Goal: Use online tool/utility: Utilize a website feature to perform a specific function

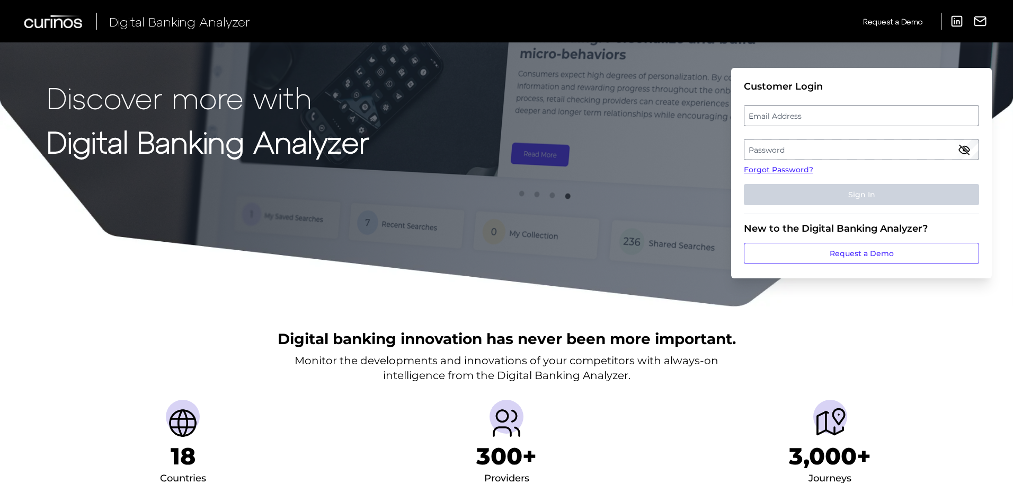
click at [782, 120] on label "Email Address" at bounding box center [862, 115] width 234 height 19
click at [782, 120] on input "email" at bounding box center [861, 115] width 235 height 21
click at [782, 120] on input "Email Address" at bounding box center [861, 115] width 235 height 21
type input "[PERSON_NAME][EMAIL_ADDRESS][PERSON_NAME][DOMAIN_NAME]"
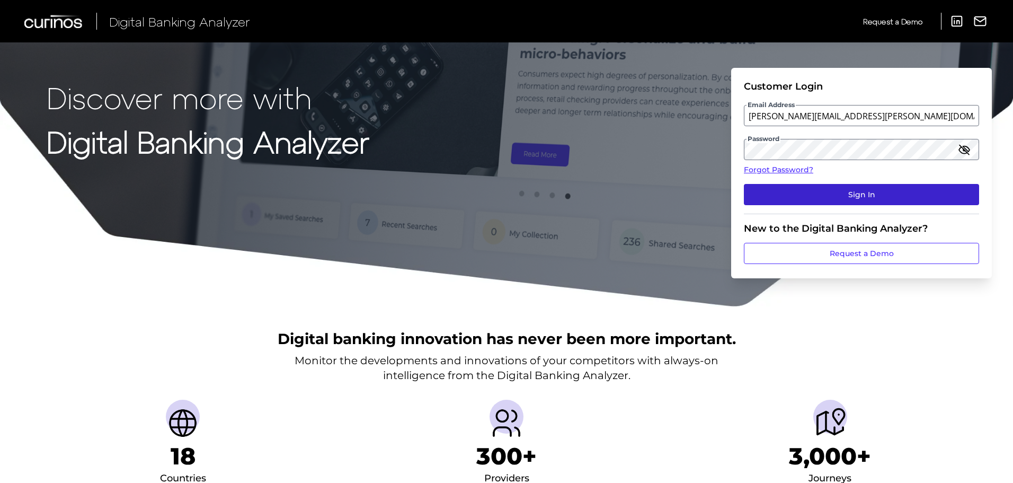
click at [845, 195] on button "Sign In" at bounding box center [861, 194] width 235 height 21
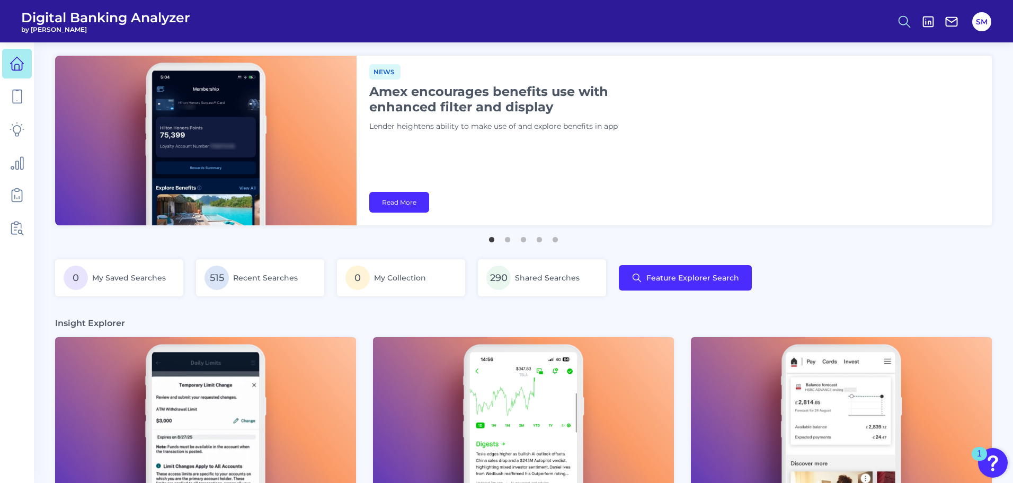
click at [898, 25] on icon at bounding box center [904, 21] width 15 height 15
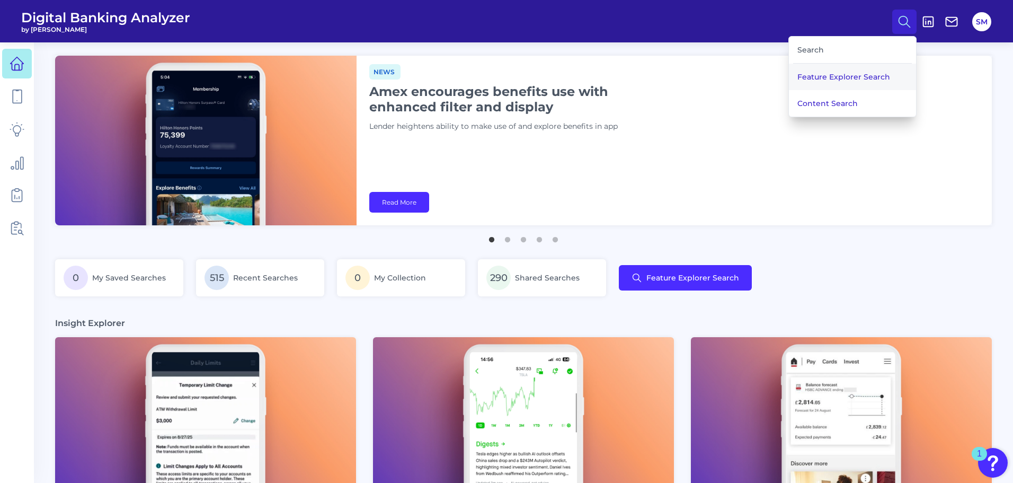
click at [828, 78] on button "Feature Explorer Search" at bounding box center [852, 77] width 127 height 26
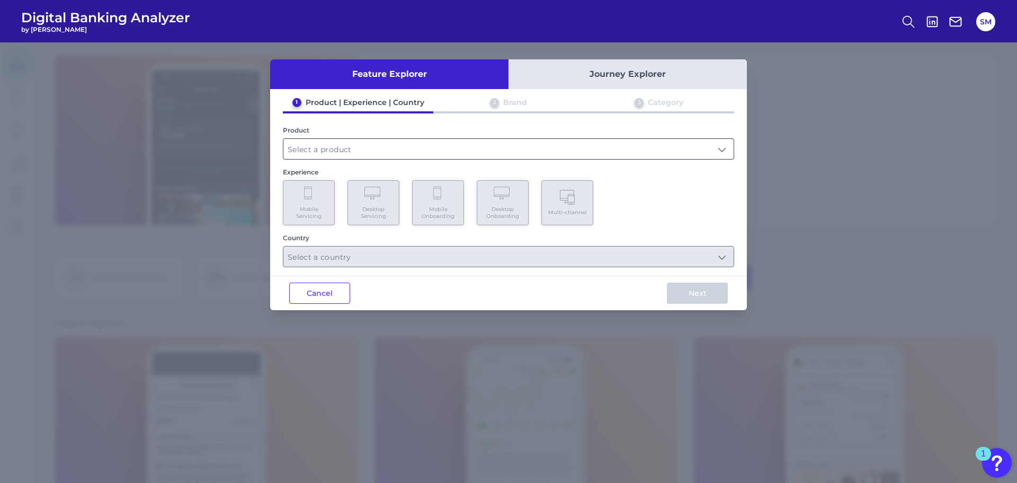
click at [311, 156] on input "text" at bounding box center [508, 149] width 450 height 20
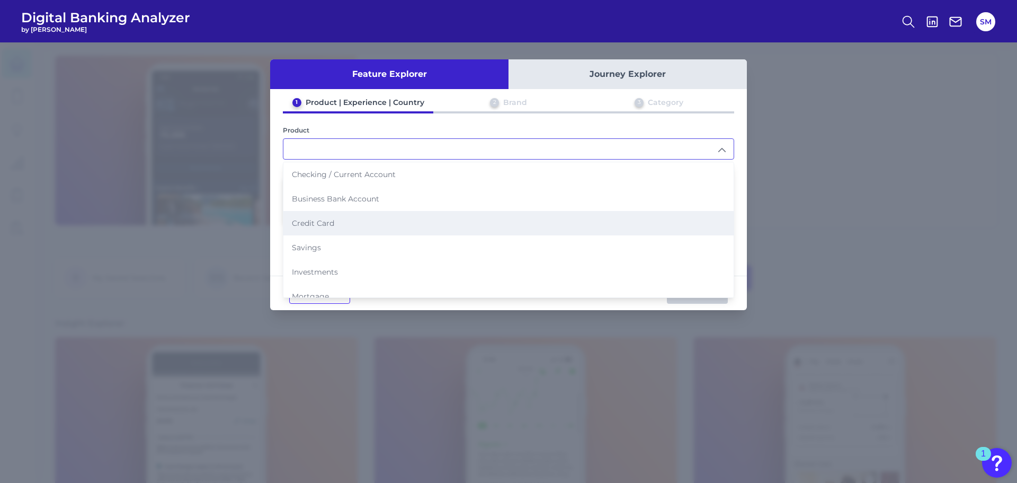
click at [321, 222] on span "Credit Card" at bounding box center [313, 223] width 42 height 10
type input "Credit Card"
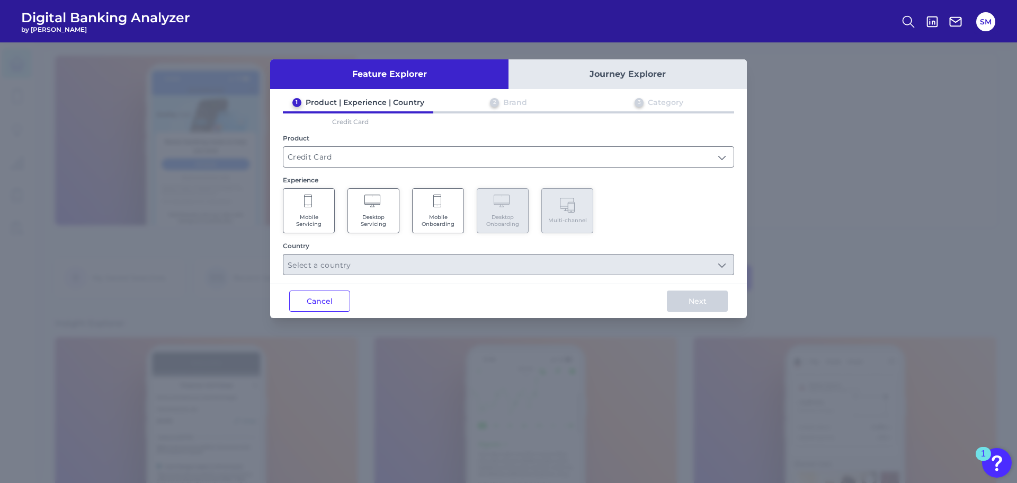
click at [316, 220] on span "Mobile Servicing" at bounding box center [309, 221] width 40 height 14
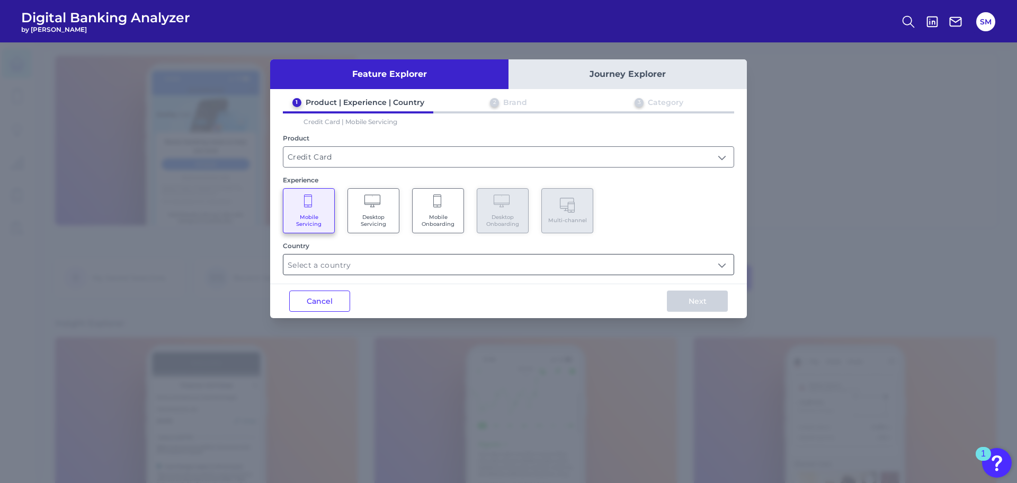
click at [341, 262] on input "text" at bounding box center [508, 264] width 450 height 20
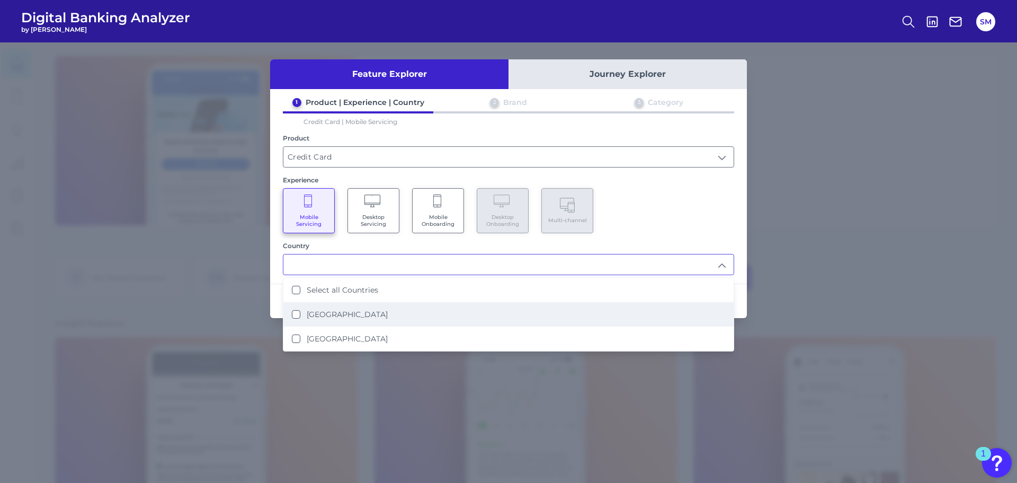
click at [331, 314] on label "[GEOGRAPHIC_DATA]" at bounding box center [347, 314] width 81 height 10
type input "[GEOGRAPHIC_DATA]"
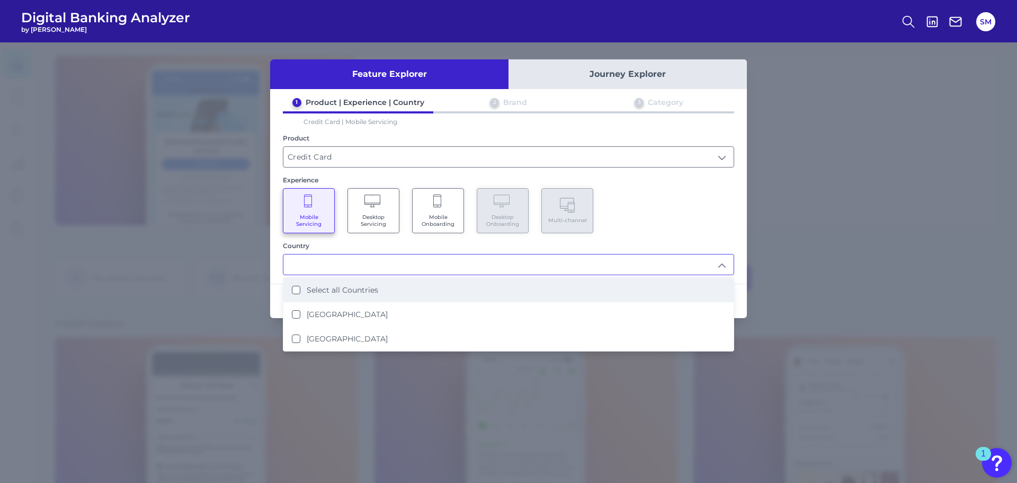
scroll to position [1, 0]
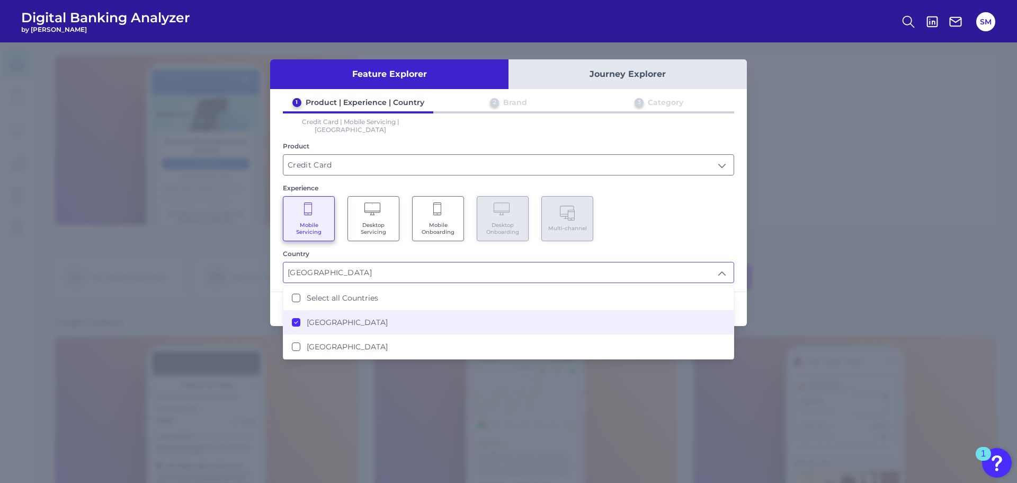
click at [629, 234] on div "1 Product | Experience | Country 2 Brand 3 Category Credit Card | Mobile Servic…" at bounding box center [508, 190] width 477 height 185
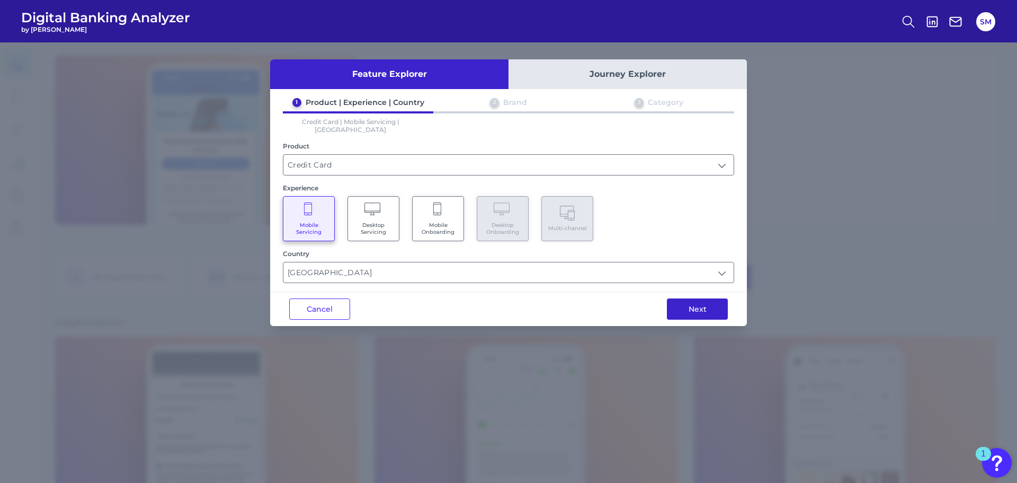
click at [694, 303] on button "Next" at bounding box center [697, 308] width 61 height 21
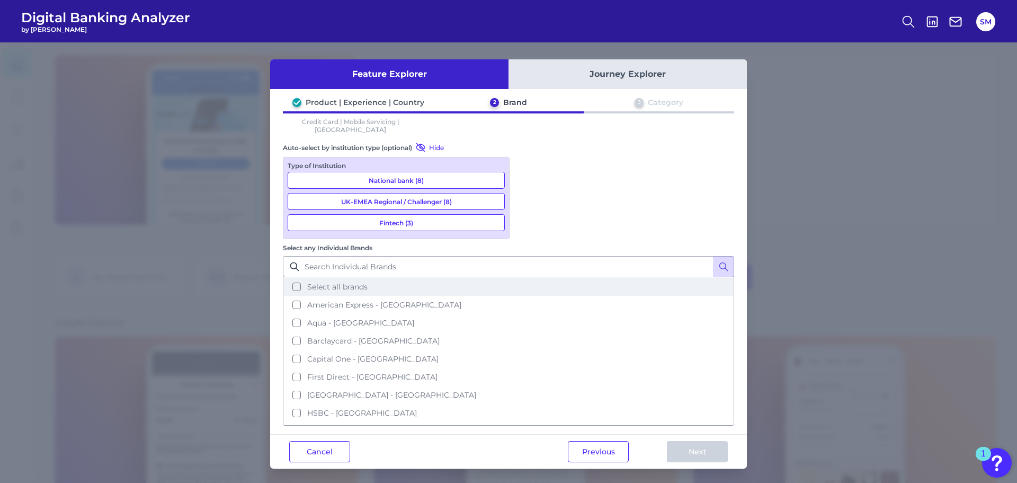
click at [368, 282] on span "Select all brands" at bounding box center [337, 287] width 60 height 10
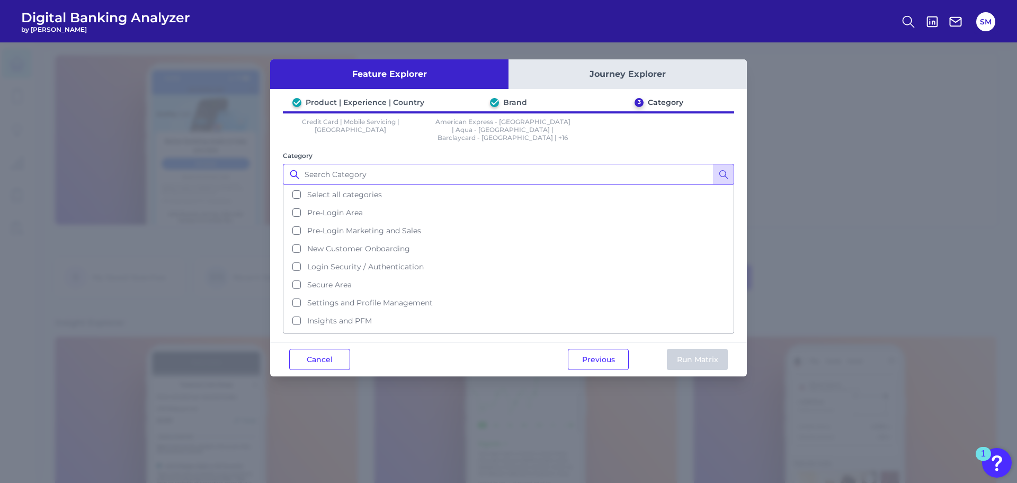
click at [378, 176] on input "Category" at bounding box center [508, 174] width 451 height 21
click at [372, 190] on span "Select all categories" at bounding box center [344, 195] width 75 height 10
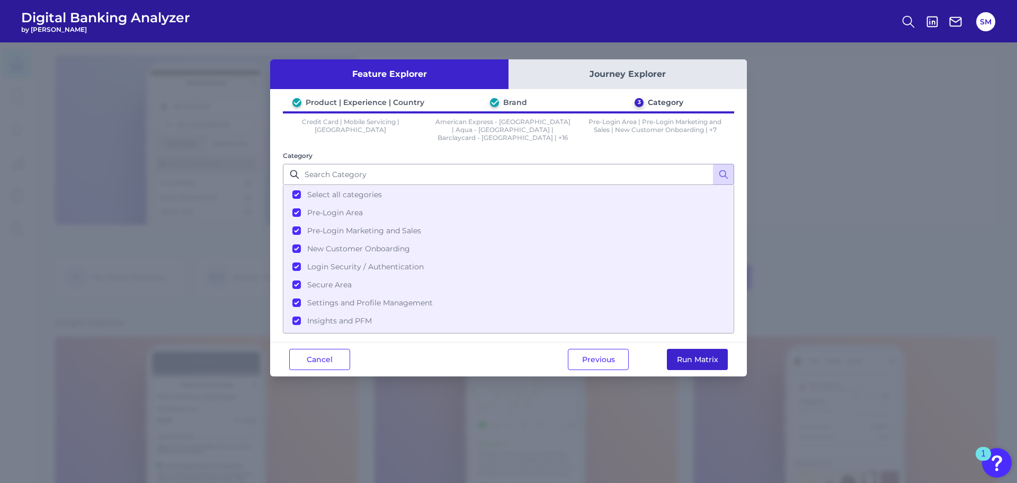
click at [692, 353] on button "Run Matrix" at bounding box center [697, 359] width 61 height 21
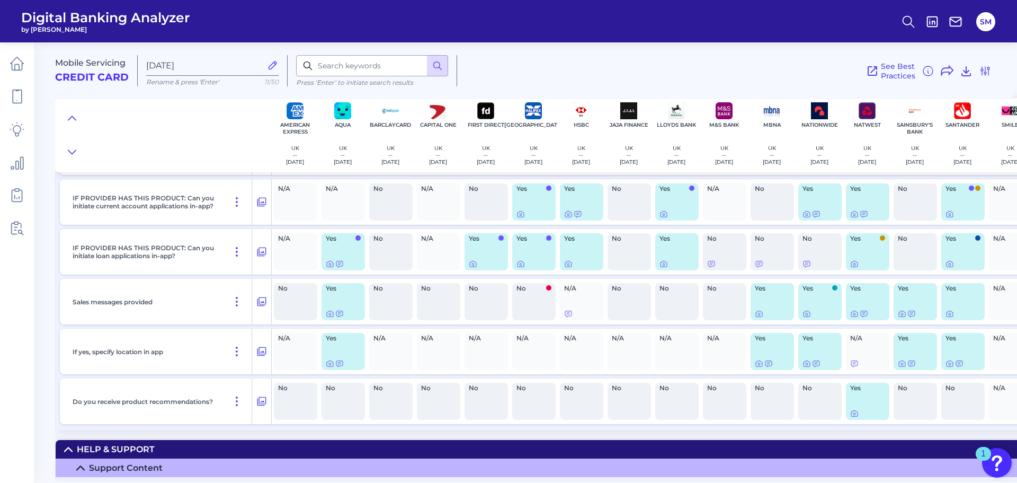
scroll to position [14728, 0]
